Goal: Task Accomplishment & Management: Manage account settings

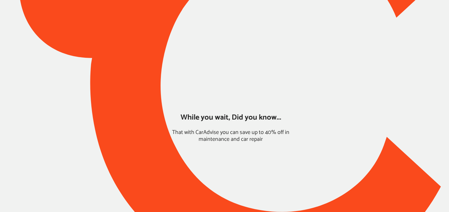
type input "*****"
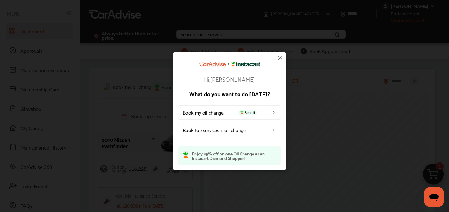
click at [283, 58] on img at bounding box center [279, 57] width 7 height 7
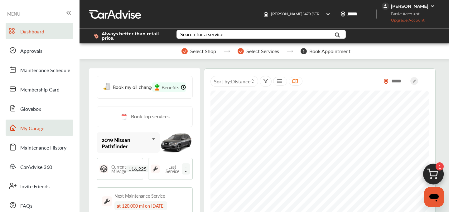
click at [39, 132] on span "My Garage" at bounding box center [32, 128] width 24 height 8
